Goal: Navigation & Orientation: Find specific page/section

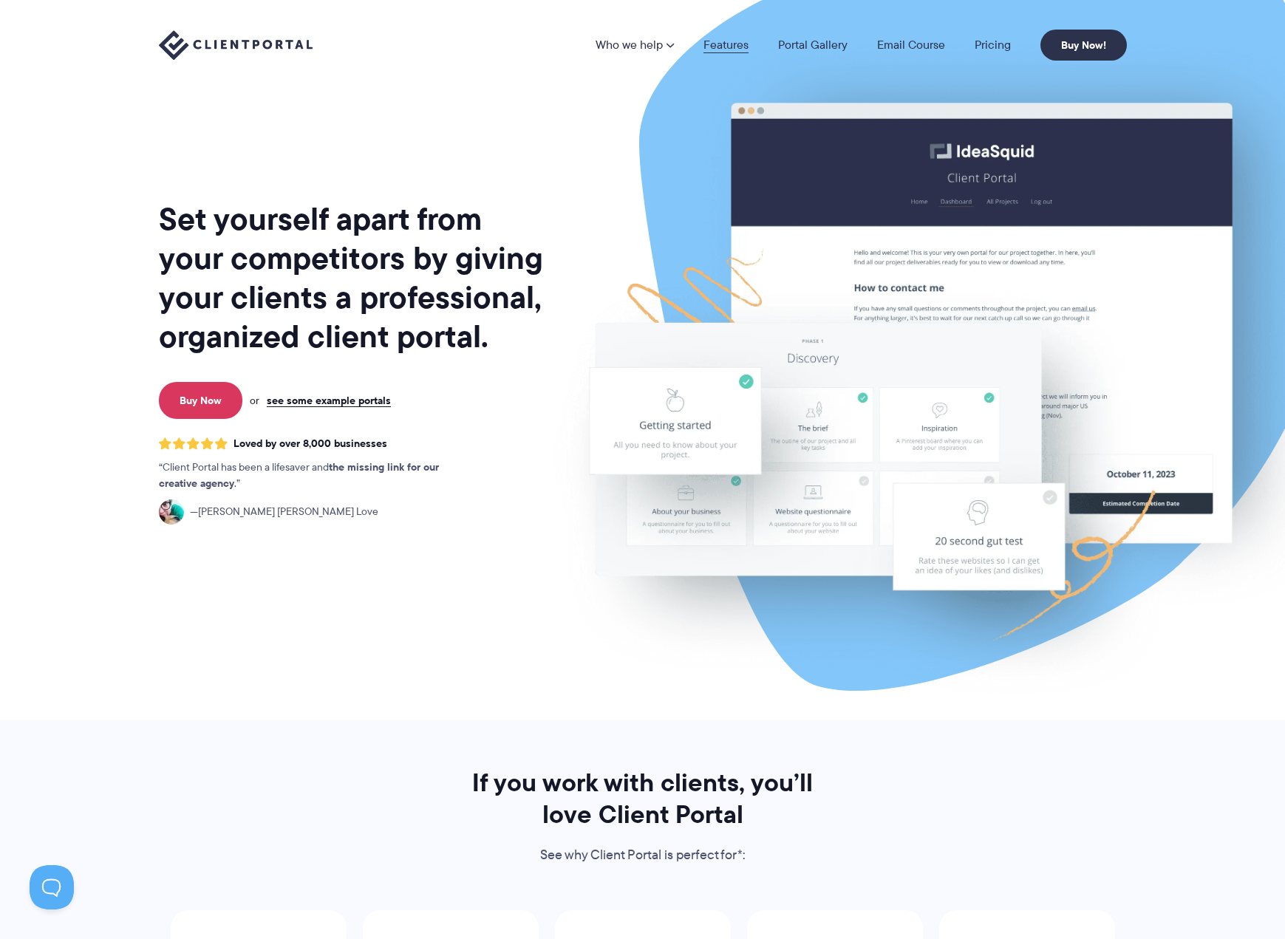
click at [739, 41] on link "Features" at bounding box center [725, 45] width 45 height 12
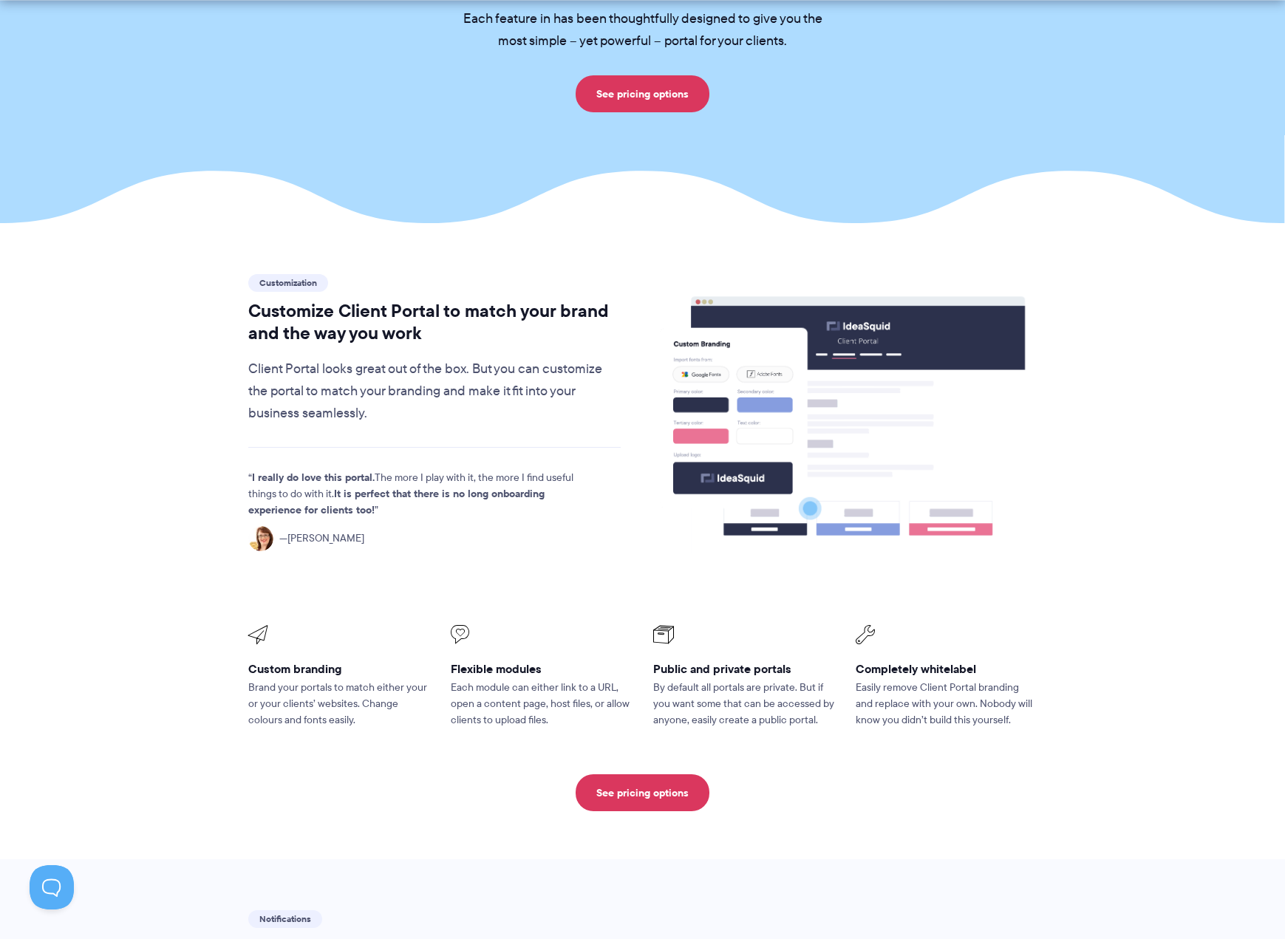
scroll to position [1067, 0]
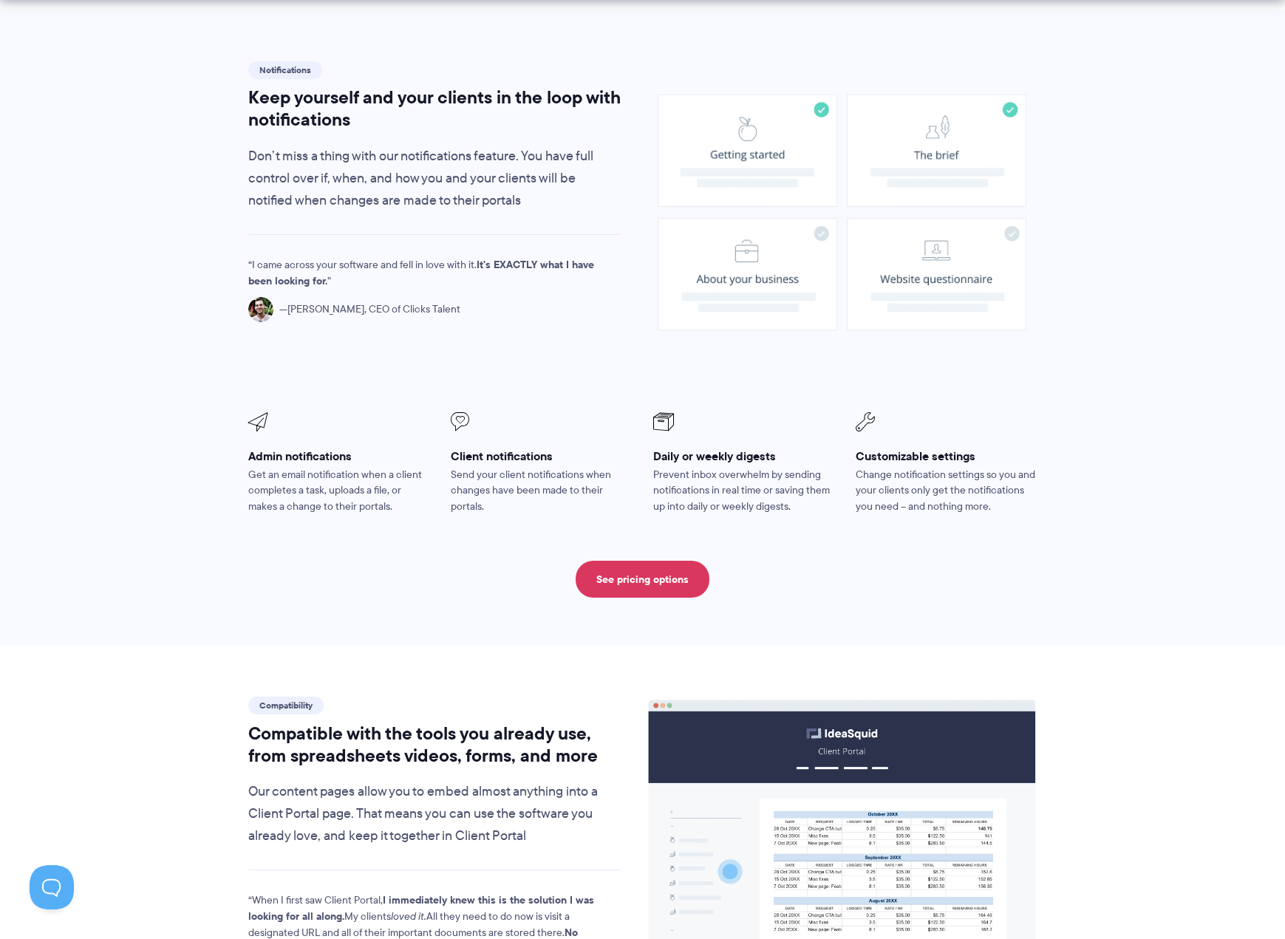
click at [734, 223] on image at bounding box center [842, 213] width 368 height 236
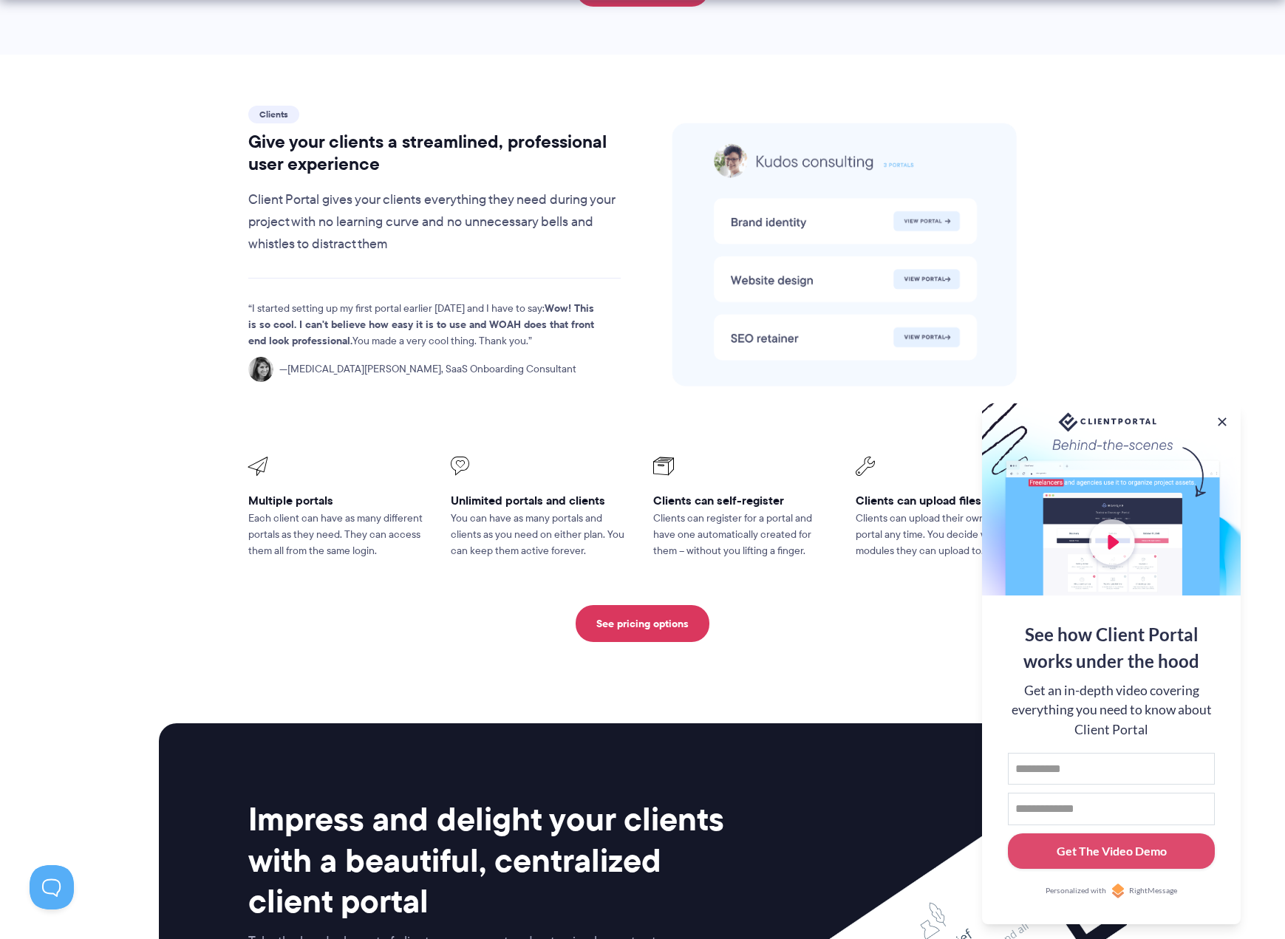
scroll to position [3561, 0]
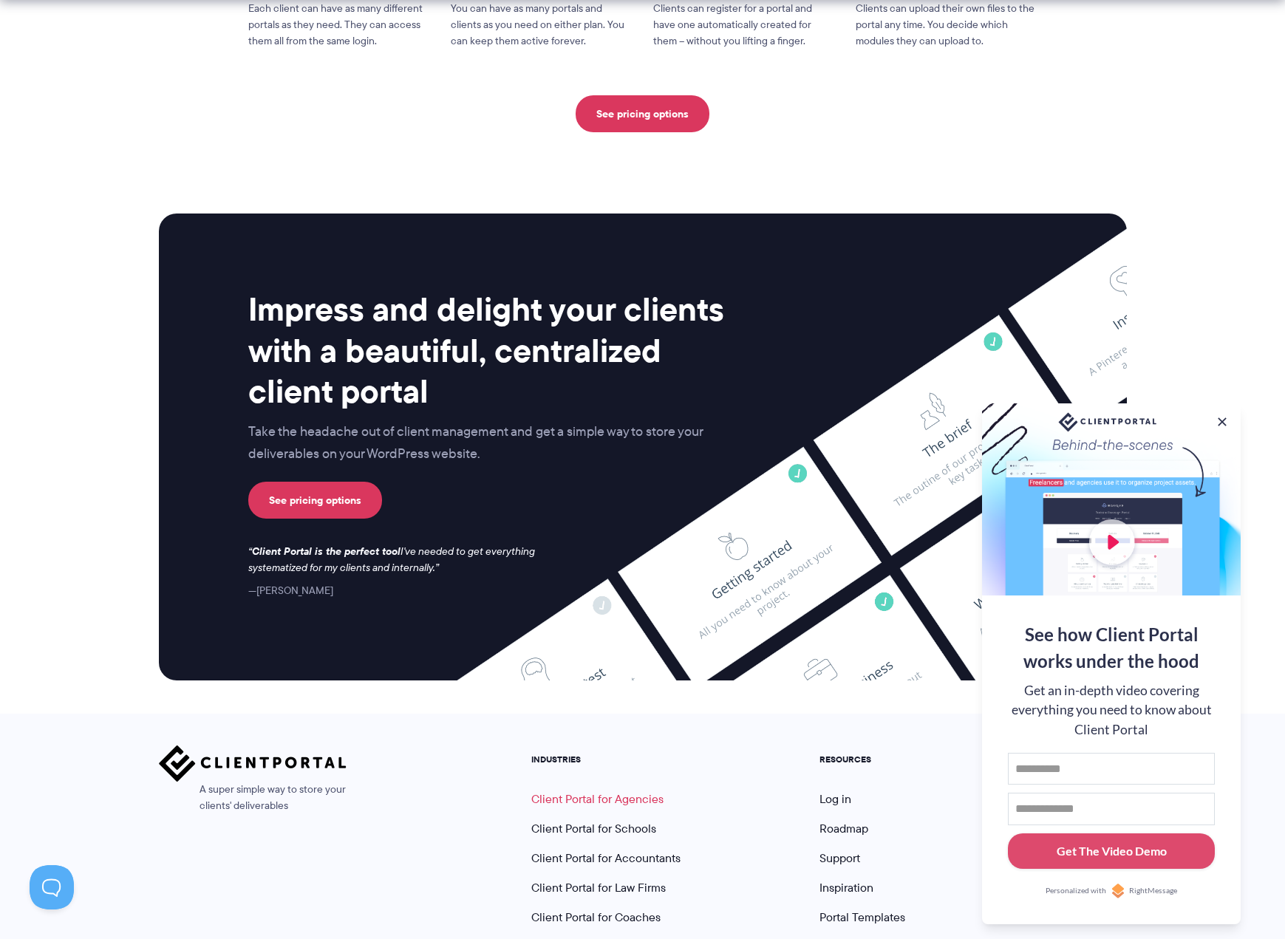
click at [583, 790] on link "Client Portal for Agencies" at bounding box center [597, 798] width 132 height 17
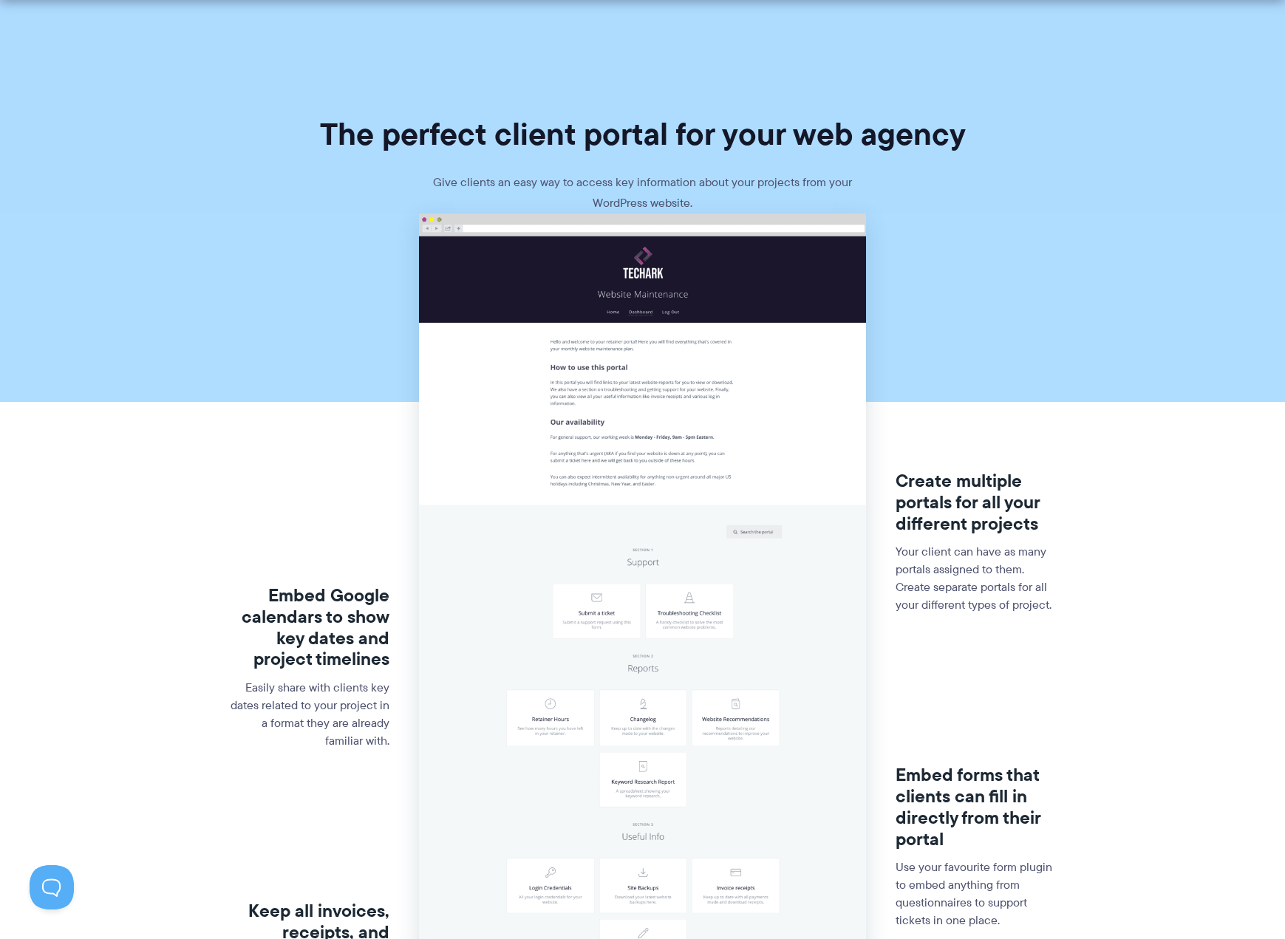
scroll to position [765, 0]
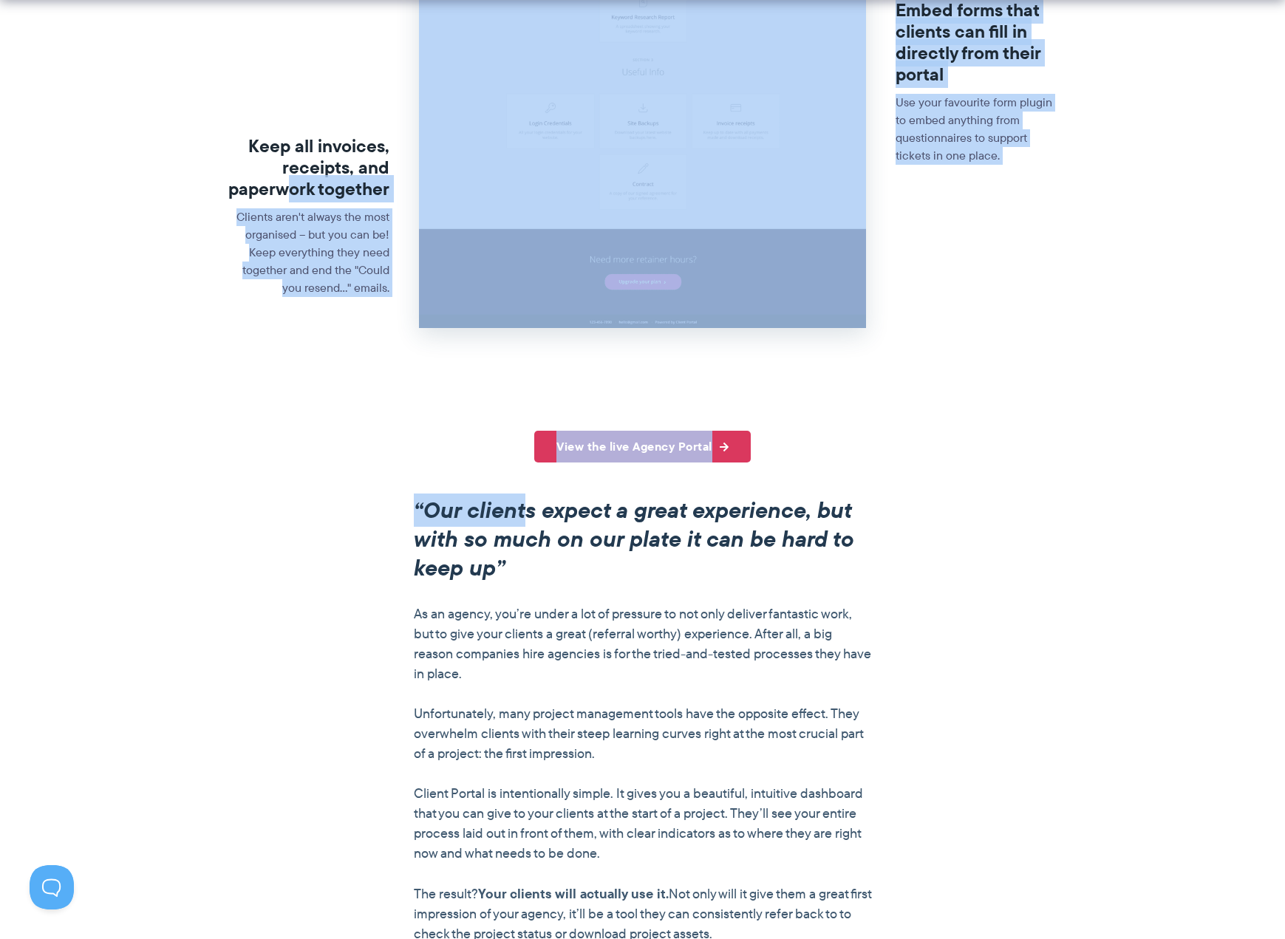
drag, startPoint x: 282, startPoint y: 177, endPoint x: 525, endPoint y: 502, distance: 406.0
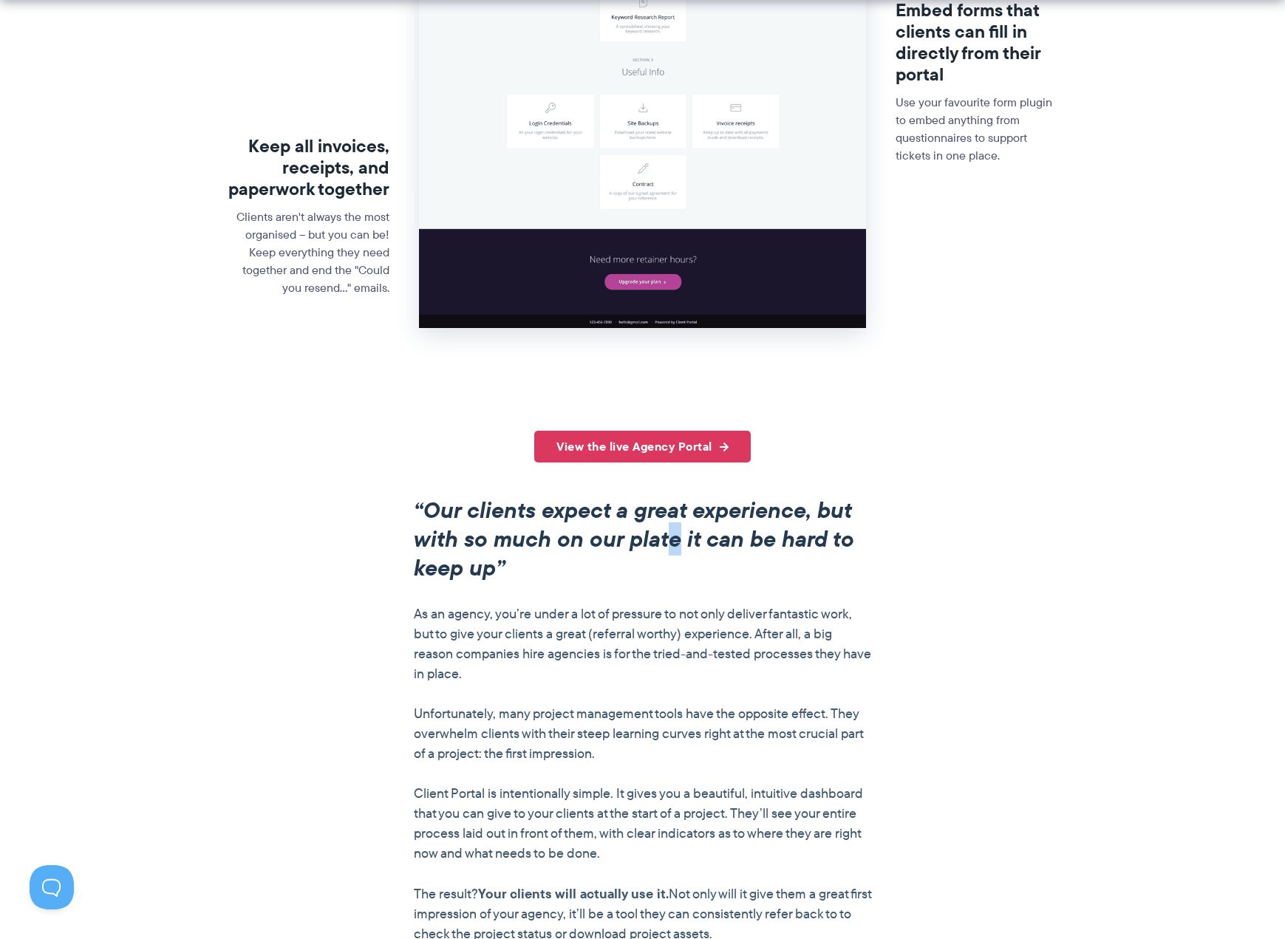
click at [676, 527] on em "“Our clients expect a great experience, but with so much on our plate it can be…" at bounding box center [634, 538] width 440 height 91
click at [651, 436] on link "View the live Agency Portal" at bounding box center [642, 447] width 216 height 32
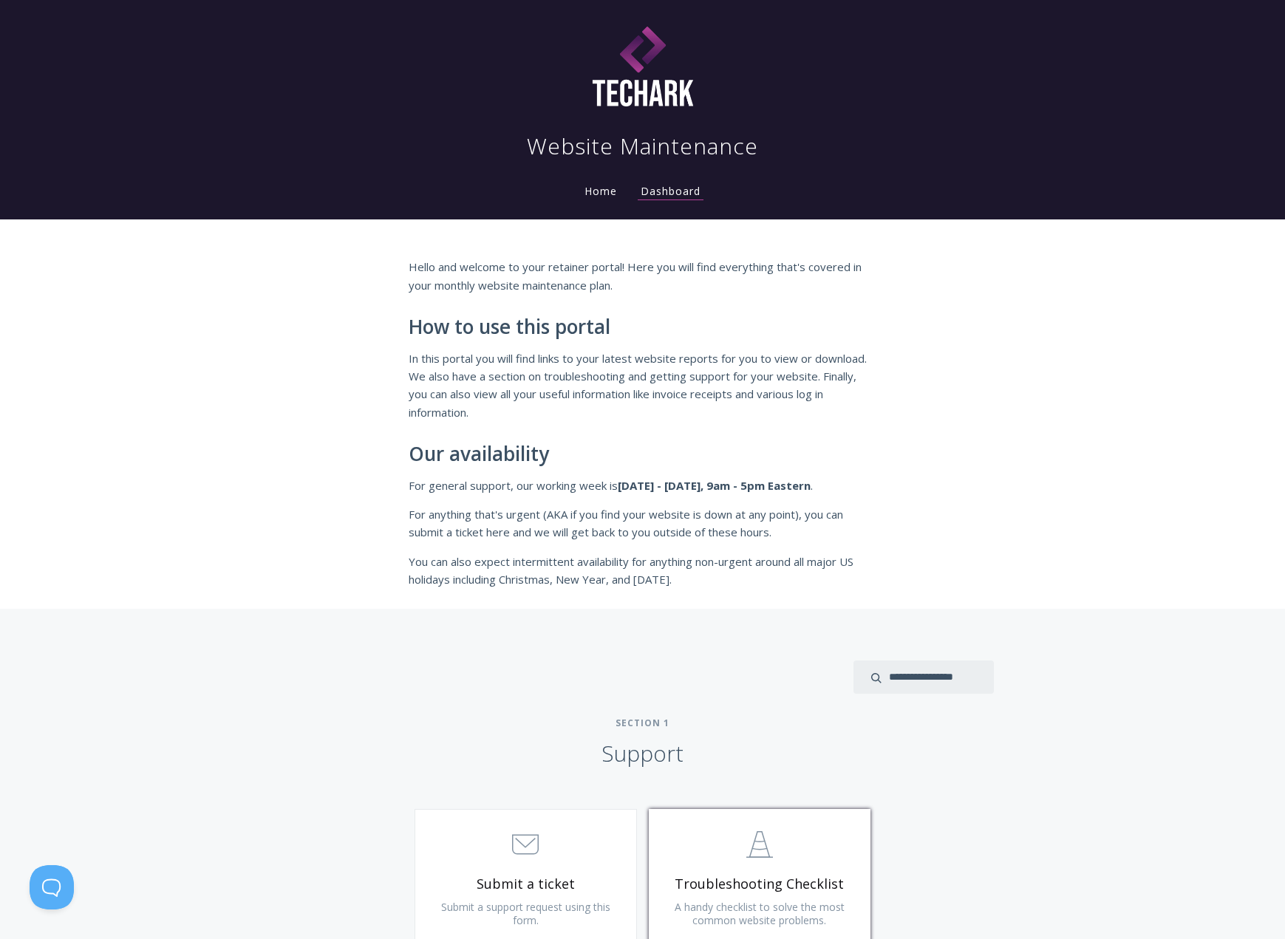
scroll to position [371, 0]
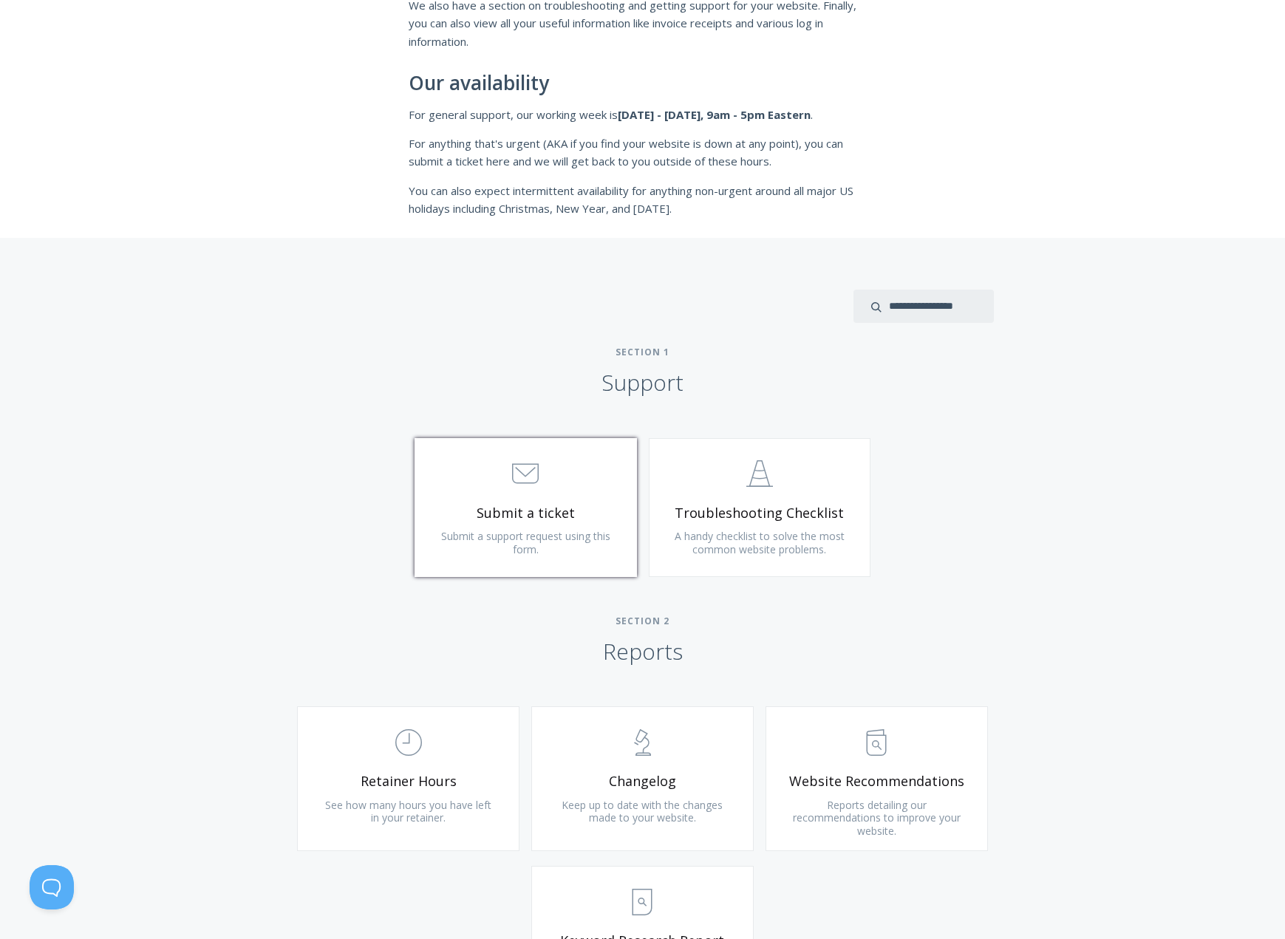
click at [513, 508] on span "Submit a ticket" at bounding box center [525, 513] width 177 height 17
click at [454, 742] on span ".st0{fill:none;stroke:#000000;stroke-width:2;stroke-miterlimit:10;} Untitled-18" at bounding box center [408, 742] width 177 height 45
click at [655, 729] on icon ".st0{fill:none;stroke:#000000;stroke-width:2;stroke-miterlimit:10;} Untitled-25" at bounding box center [642, 742] width 27 height 27
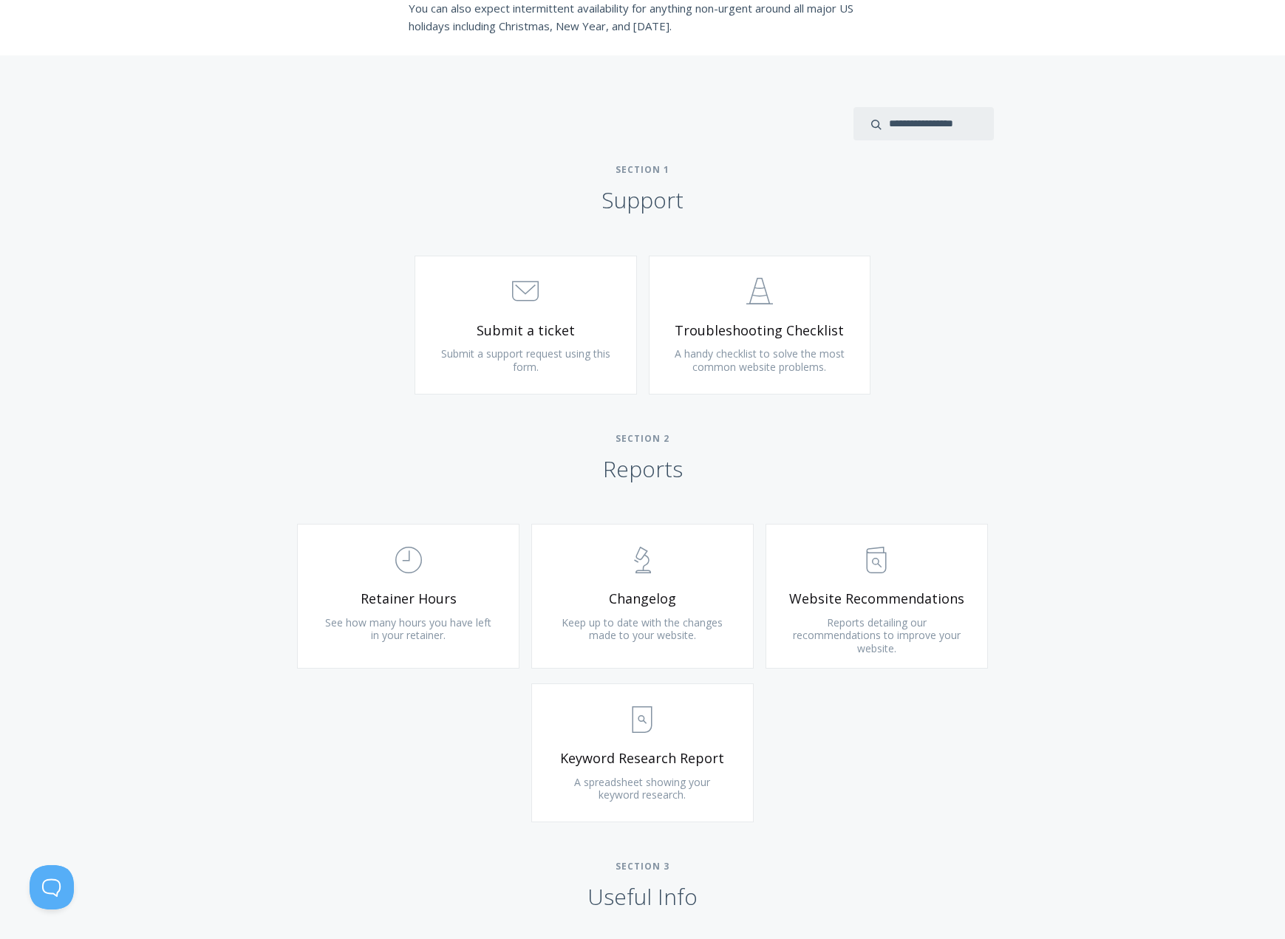
scroll to position [717, 0]
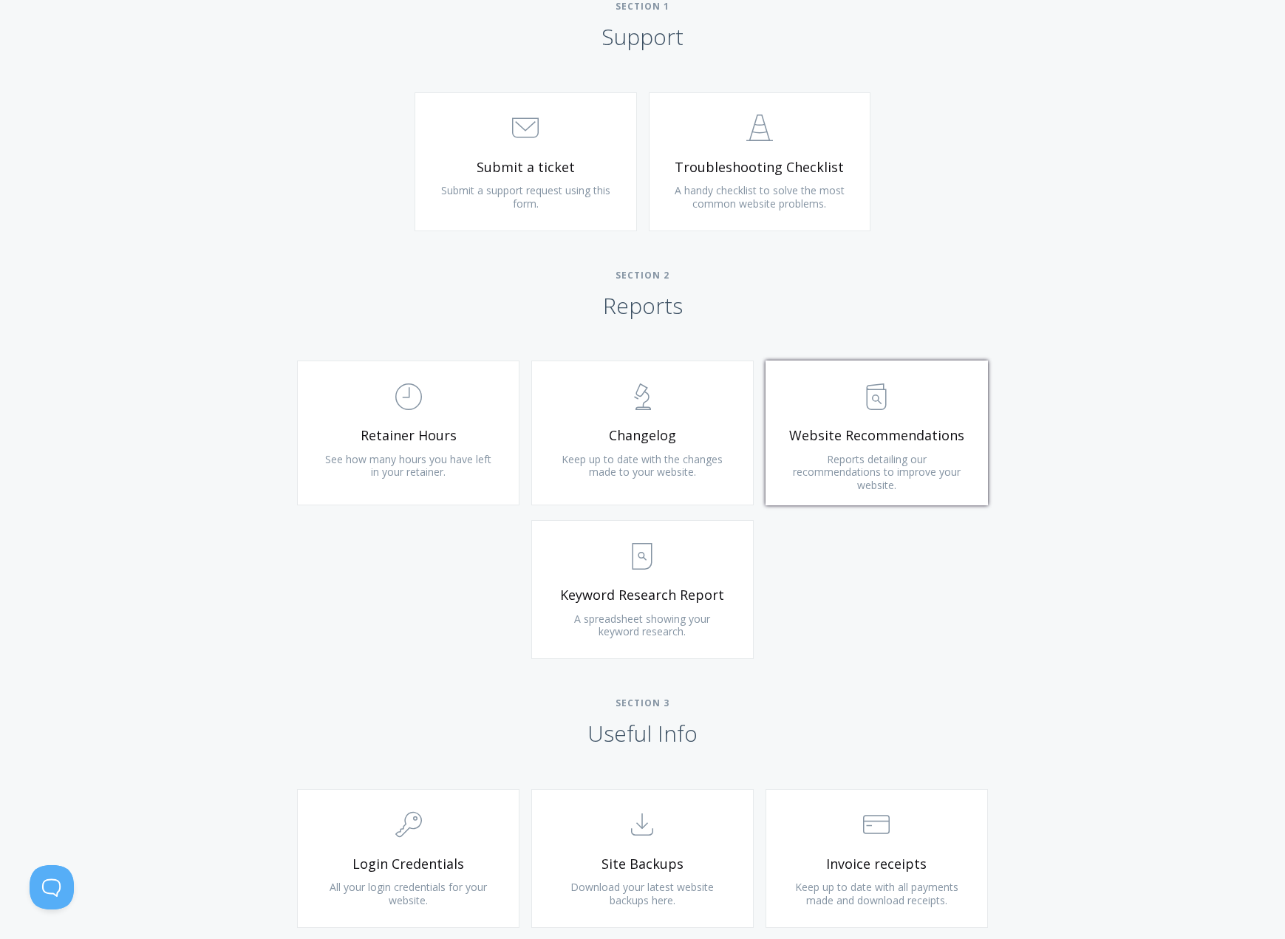
click at [881, 427] on span "Website Recommendations" at bounding box center [876, 435] width 177 height 17
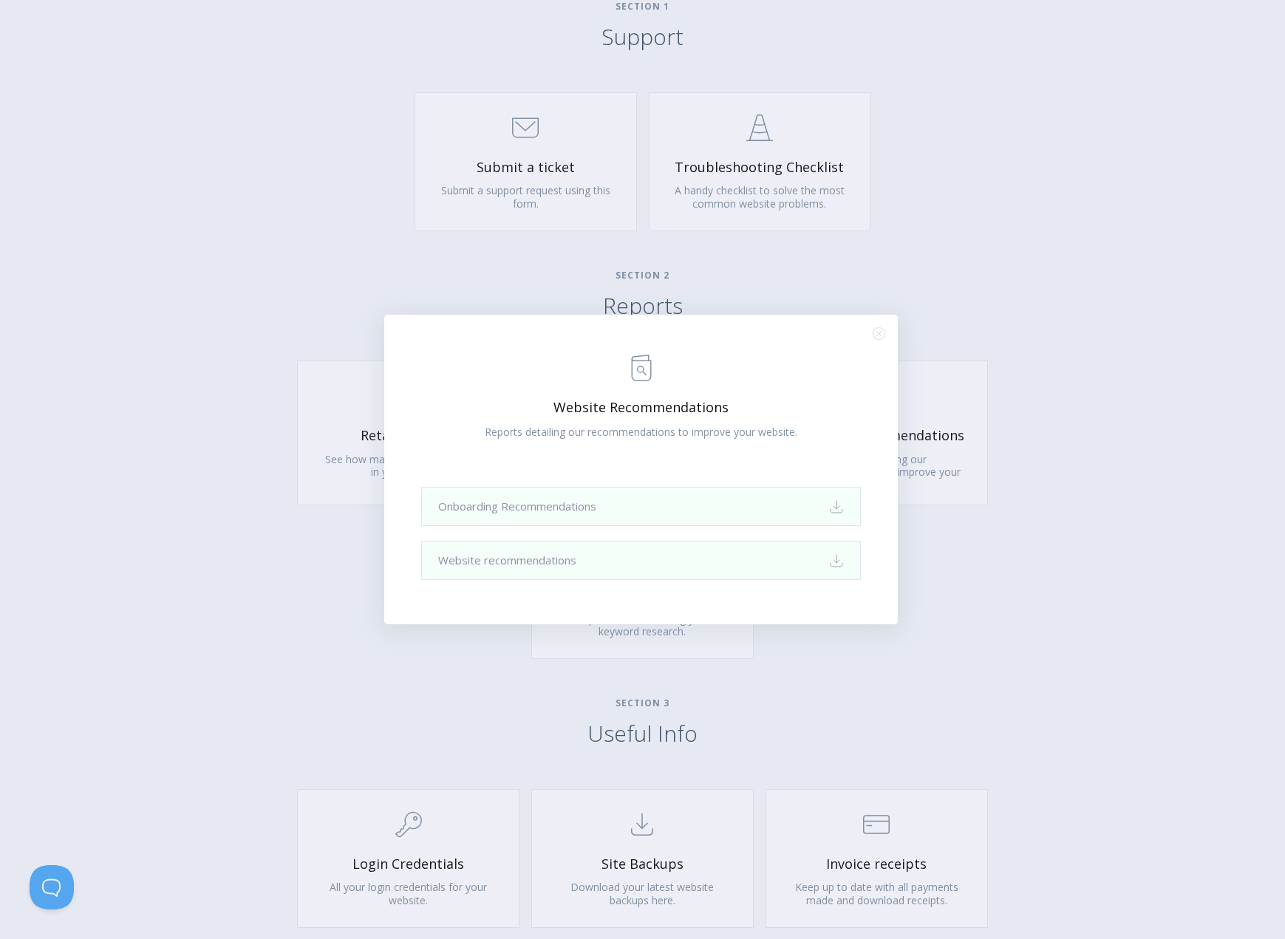
click at [285, 498] on div ".st0{fill:none;stroke:#000000;stroke-width:2;stroke-miterlimit:10;} Untitled-13…" at bounding box center [642, 469] width 1285 height 939
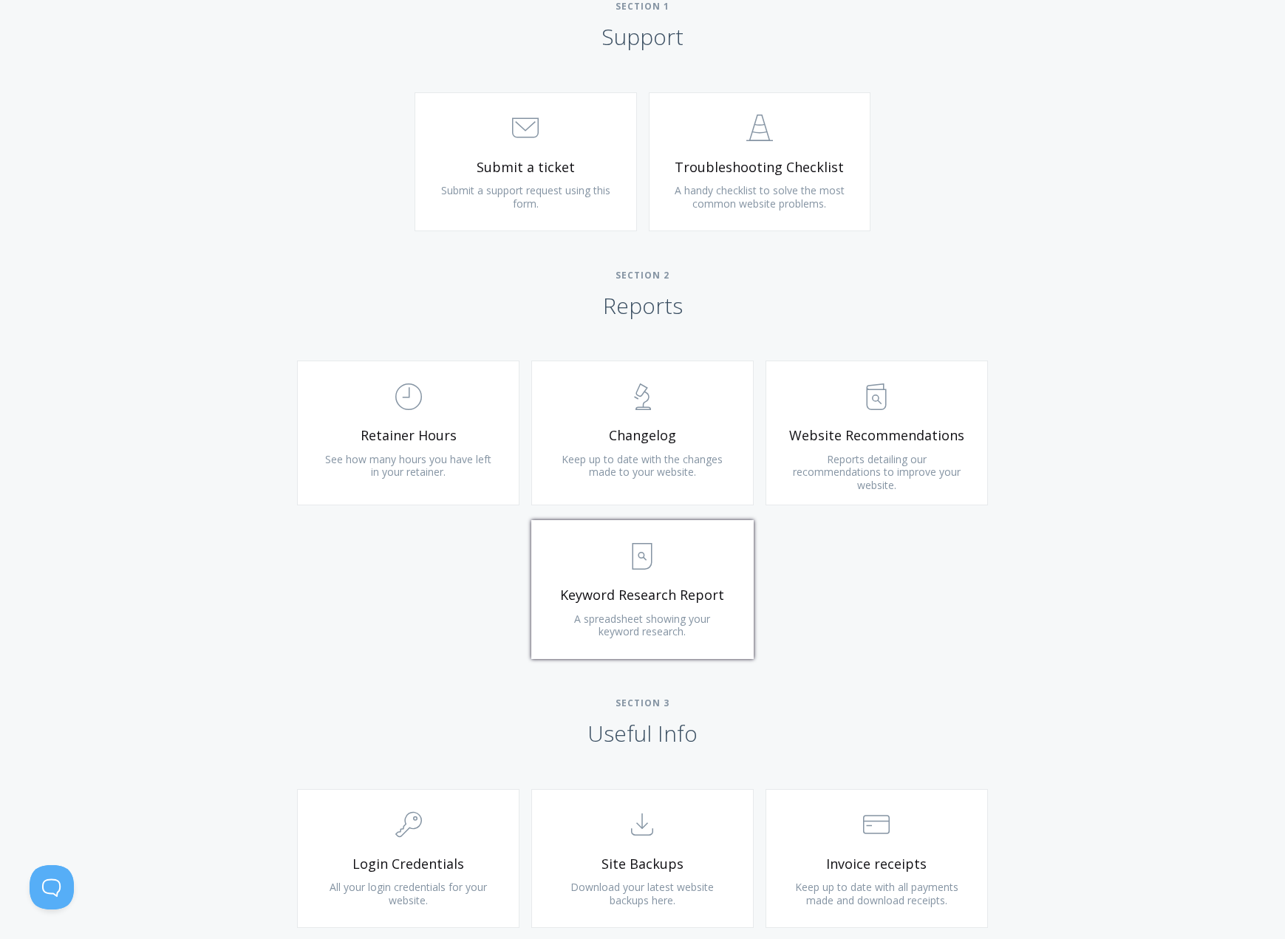
click at [581, 598] on link ".st0{fill:none;stroke:#000000;stroke-width:2;stroke-miterlimit:10;} Untitled-15…" at bounding box center [642, 589] width 222 height 139
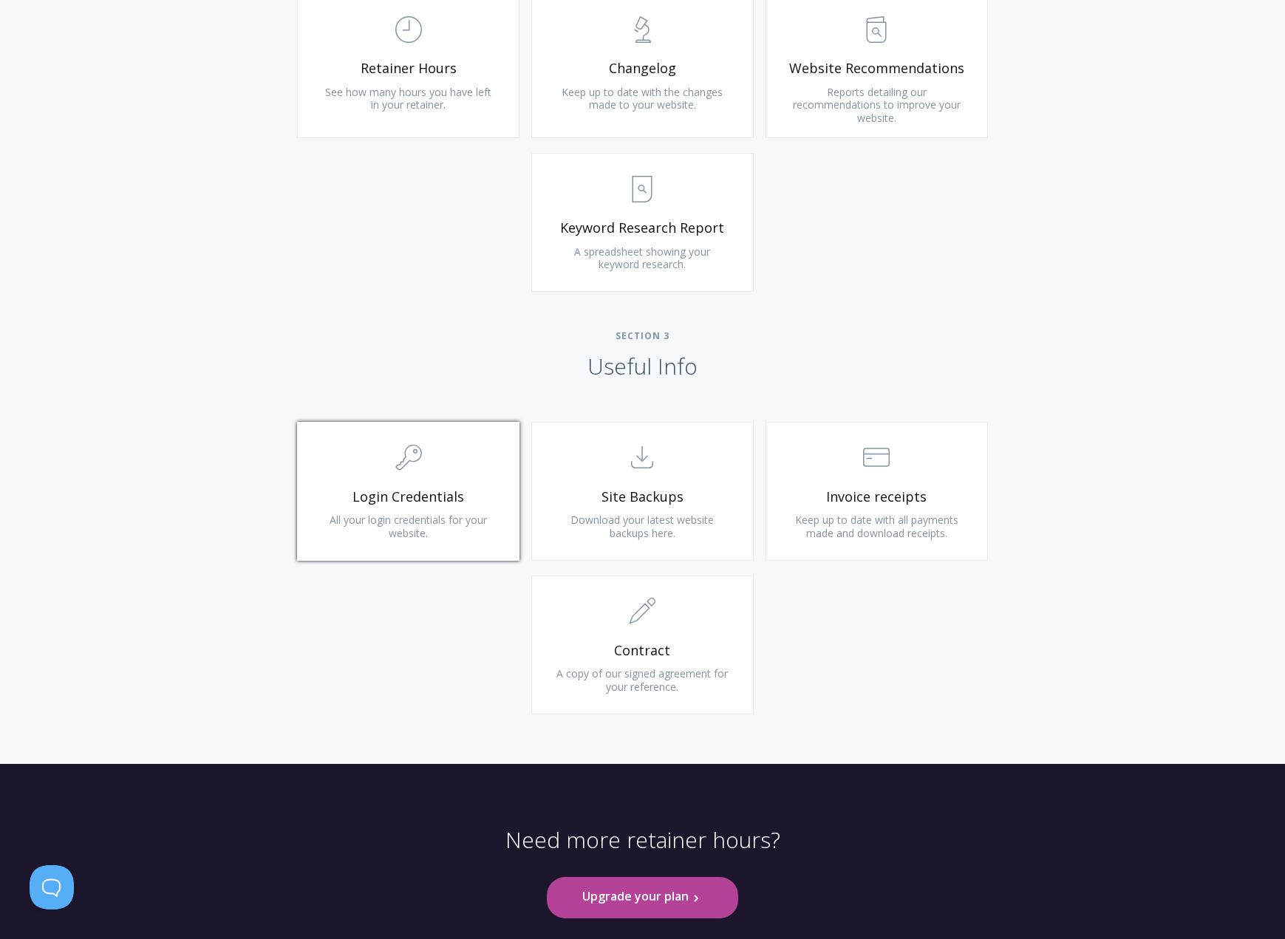
click at [412, 488] on span "Login Credentials" at bounding box center [408, 496] width 177 height 17
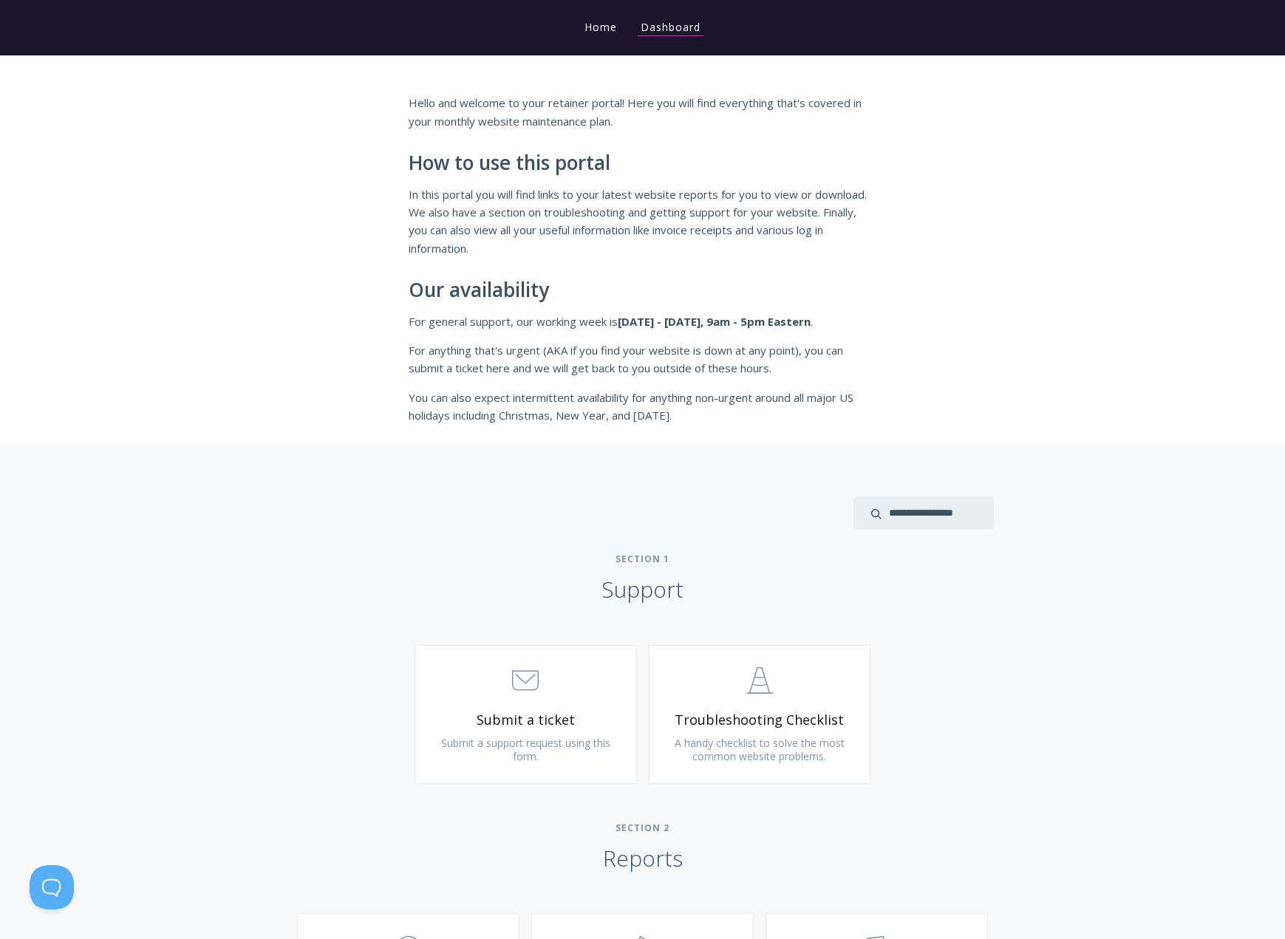
scroll to position [0, 0]
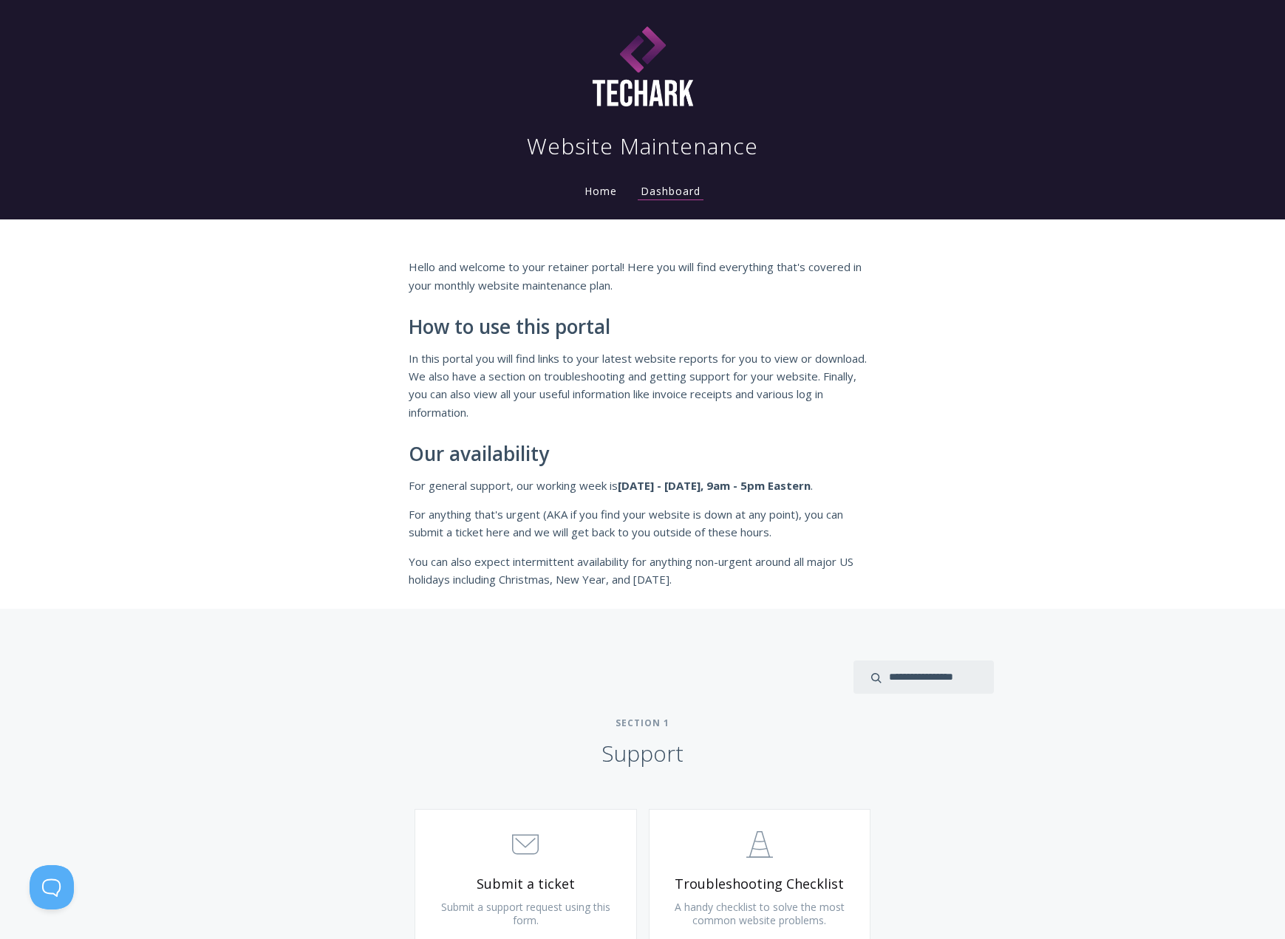
click at [1062, 1] on header "Website Maintenance Home Dashboard" at bounding box center [642, 109] width 1285 height 219
